Goal: Transaction & Acquisition: Purchase product/service

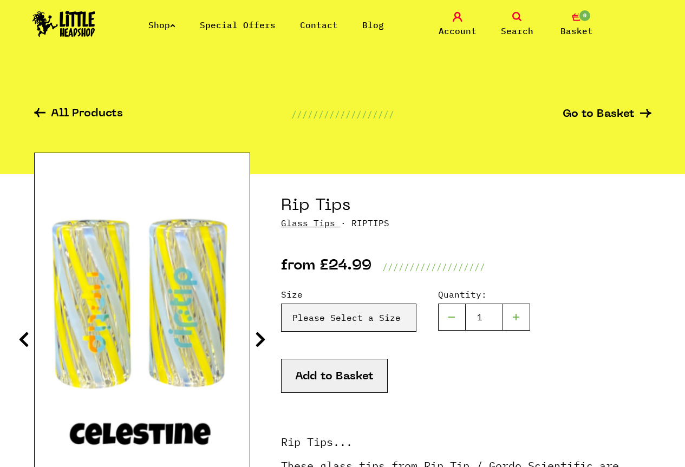
click at [281, 304] on select "Please Select a Size Rip Tips - Size 7 - Clear - £24.99 (Out of Stock) Rip Tips…" at bounding box center [348, 318] width 135 height 28
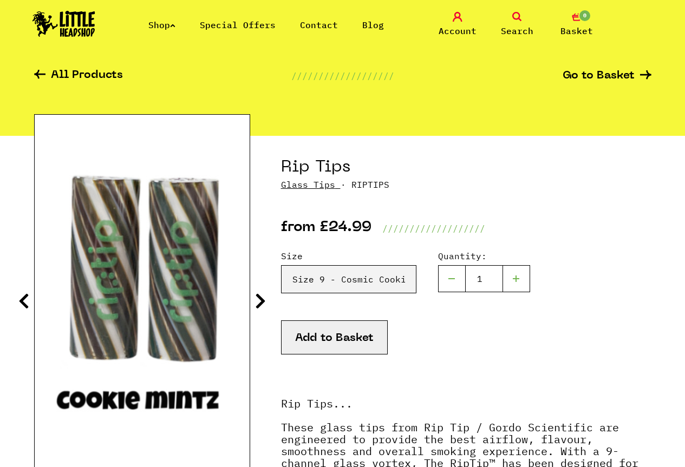
scroll to position [54, 0]
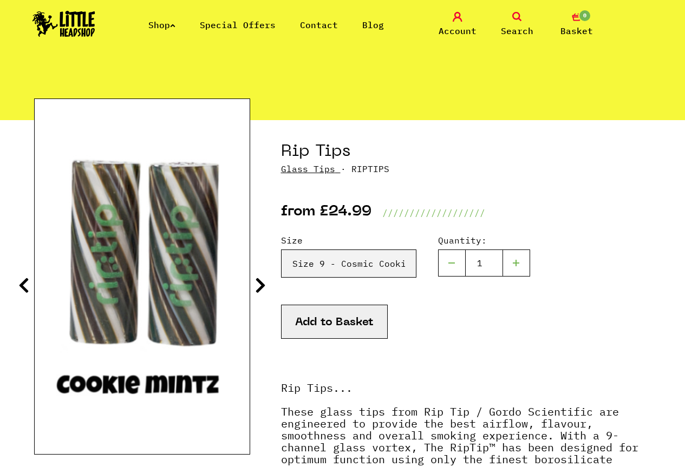
click at [256, 284] on icon at bounding box center [260, 285] width 11 height 17
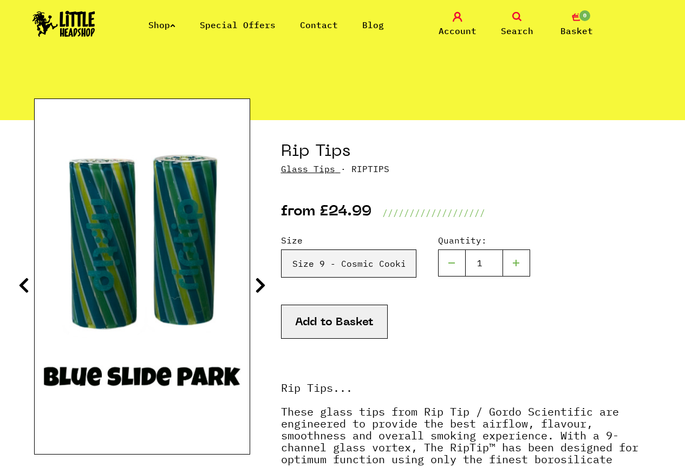
click at [256, 284] on icon at bounding box center [260, 285] width 11 height 17
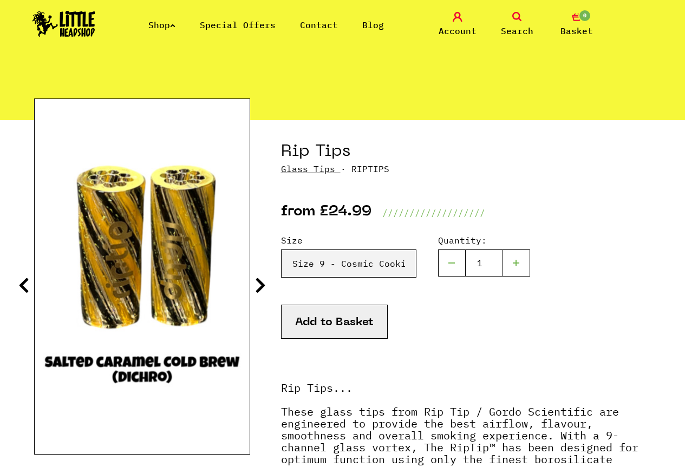
click at [255, 279] on icon at bounding box center [260, 285] width 11 height 17
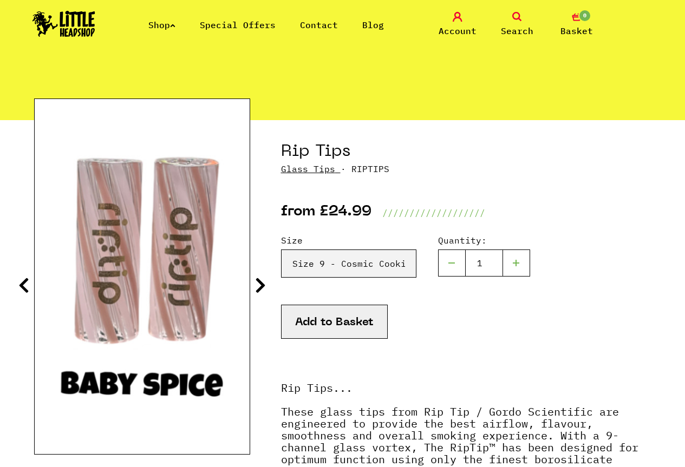
click at [255, 279] on icon at bounding box center [260, 285] width 11 height 17
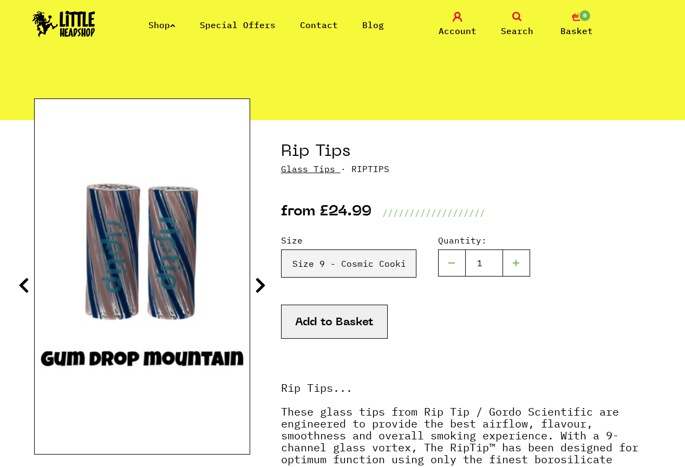
click at [255, 279] on icon at bounding box center [260, 285] width 11 height 17
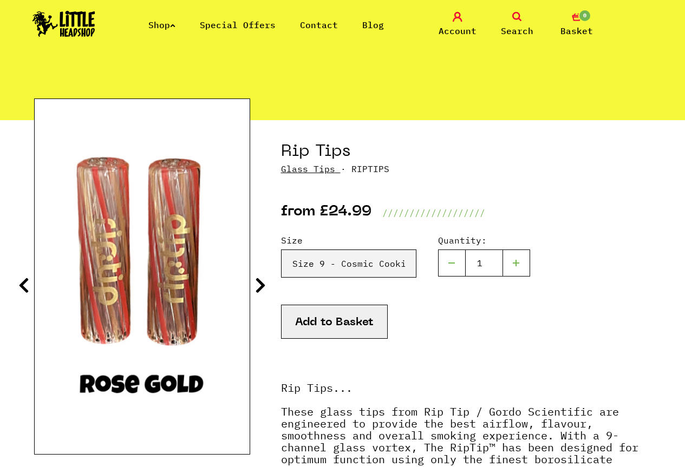
click at [255, 279] on icon at bounding box center [260, 285] width 11 height 17
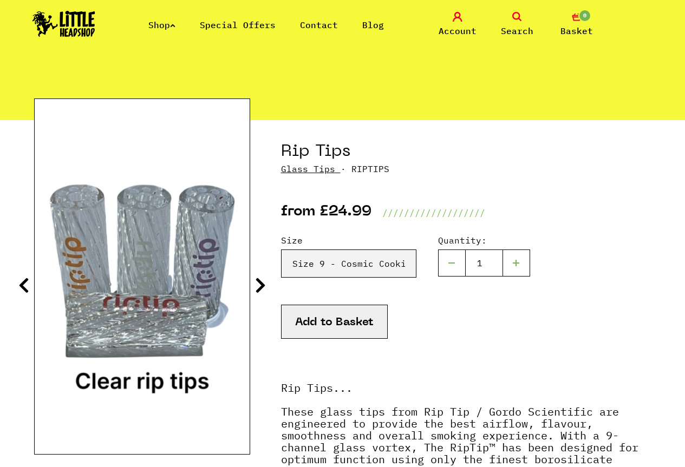
click at [24, 279] on icon at bounding box center [23, 285] width 11 height 17
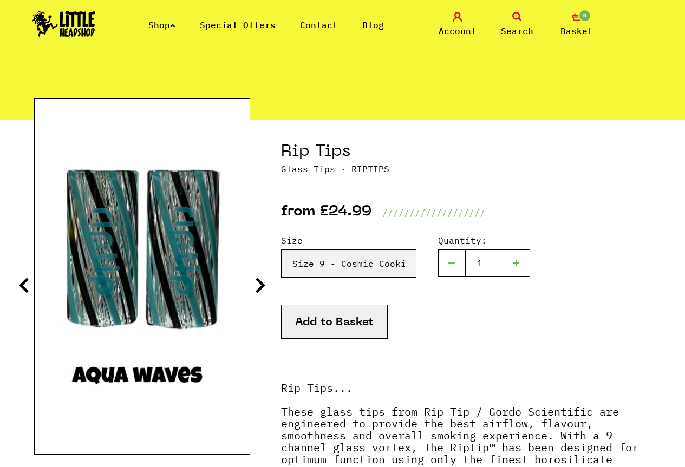
click at [296, 91] on div "All Products /////////////////// Go to Basket" at bounding box center [342, 66] width 617 height 108
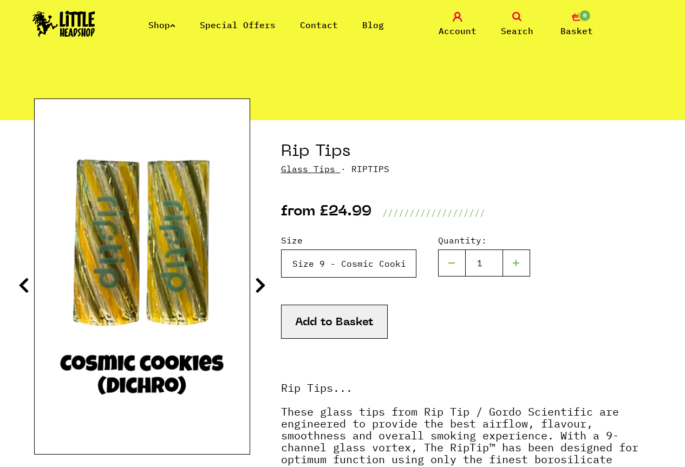
click at [375, 266] on select "Please Select a Size Rip Tips - Size 7 - Clear - £24.99 (Out of Stock) Rip Tips…" at bounding box center [348, 264] width 135 height 28
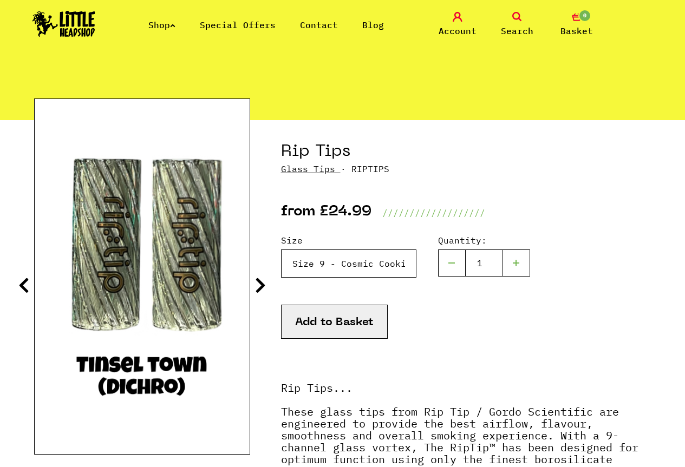
select select "1804"
click at [281, 250] on select "Please Select a Size Rip Tips - Size 7 - Clear - £24.99 (Out of Stock) Rip Tips…" at bounding box center [348, 264] width 135 height 28
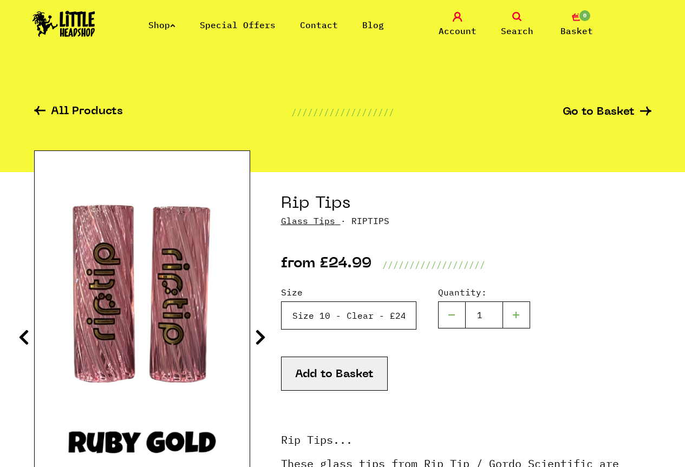
scroll to position [0, 0]
